Goal: Task Accomplishment & Management: Manage account settings

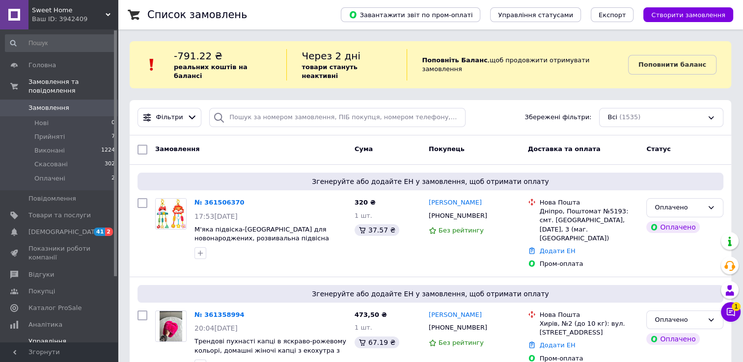
drag, startPoint x: 84, startPoint y: 226, endPoint x: 85, endPoint y: 231, distance: 4.9
click at [84, 228] on span "[DEMOGRAPHIC_DATA]" at bounding box center [59, 232] width 62 height 9
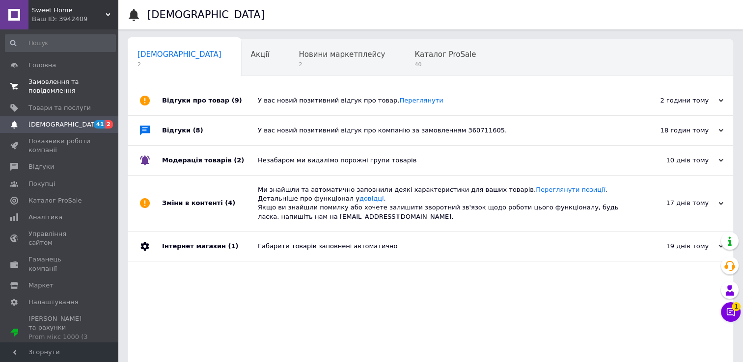
click at [66, 89] on span "Замовлення та повідомлення" at bounding box center [59, 87] width 62 height 18
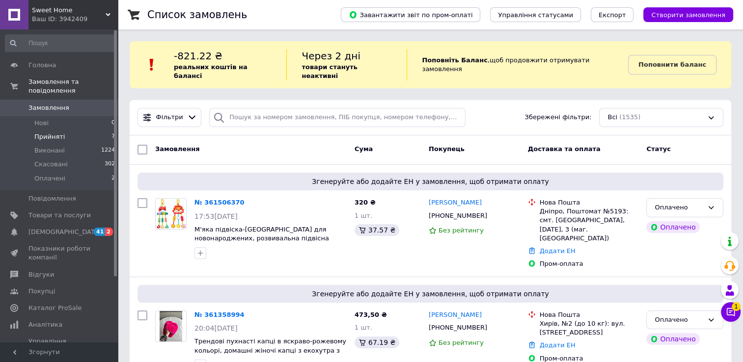
click at [53, 133] on li "Прийняті 7" at bounding box center [60, 137] width 121 height 14
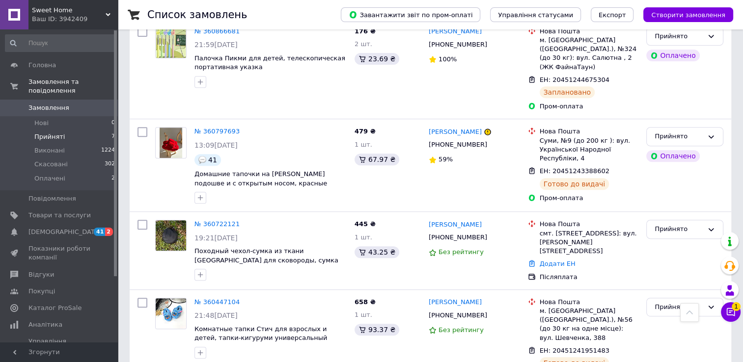
scroll to position [478, 0]
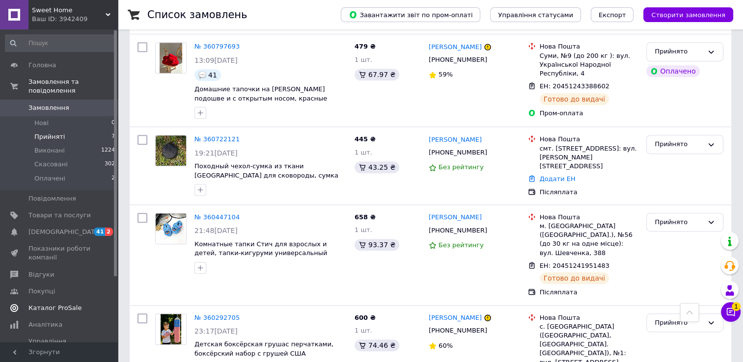
click at [47, 304] on span "Каталог ProSale" at bounding box center [54, 308] width 53 height 9
